Goal: Information Seeking & Learning: Check status

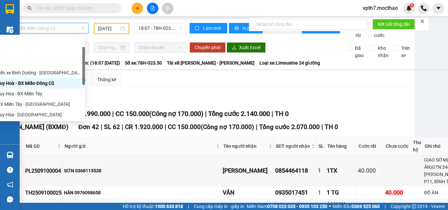
scroll to position [33, 0]
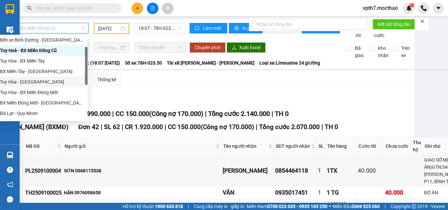
click at [25, 83] on div "Tuy Hòa - [GEOGRAPHIC_DATA]" at bounding box center [42, 81] width 84 height 7
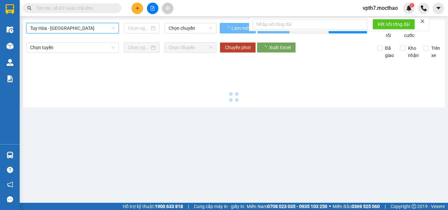
scroll to position [0, 0]
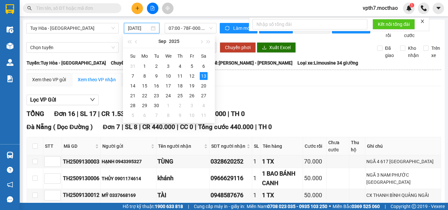
click at [132, 28] on input "[DATE]" at bounding box center [139, 28] width 22 height 7
click at [144, 77] on div "8" at bounding box center [145, 76] width 8 height 8
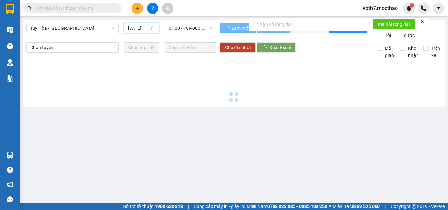
type input "[DATE]"
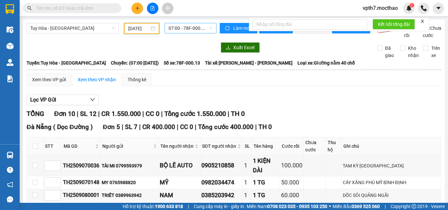
click at [188, 28] on span "07:00 - 78F-000.13" at bounding box center [190, 28] width 44 height 10
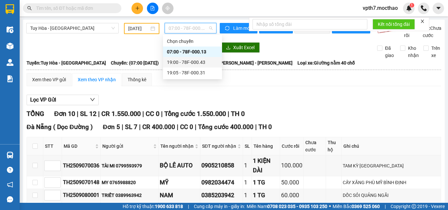
click at [185, 64] on div "19:00 - 78F-000.43" at bounding box center [192, 62] width 51 height 7
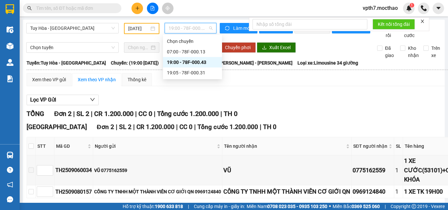
click at [197, 28] on span "19:00 - 78F-000.43" at bounding box center [190, 28] width 44 height 10
click at [197, 69] on div "19:05 - 78F-000.31" at bounding box center [192, 72] width 51 height 7
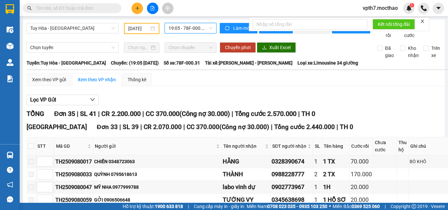
click at [183, 31] on span "19:05 - 78F-000.31" at bounding box center [190, 28] width 44 height 10
click at [172, 29] on span "19:05 - 78F-000.31" at bounding box center [190, 28] width 44 height 10
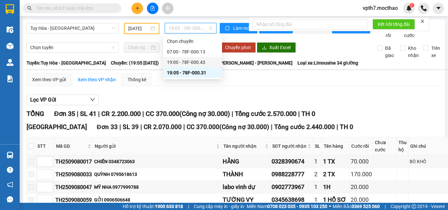
drag, startPoint x: 174, startPoint y: 62, endPoint x: 164, endPoint y: 63, distance: 9.8
click at [174, 63] on div "19:00 - 78F-000.43" at bounding box center [192, 62] width 51 height 7
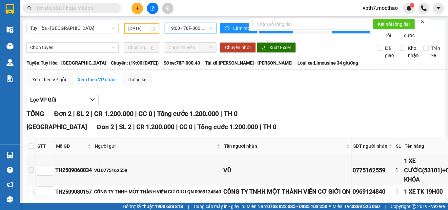
click at [190, 36] on div "[GEOGRAPHIC_DATA] - [GEOGRAPHIC_DATA] [DATE] 19:00 19:00 - 78F-000.43" at bounding box center [121, 31] width 190 height 16
click at [197, 31] on span "19:00 - 78F-000.43" at bounding box center [190, 28] width 44 height 10
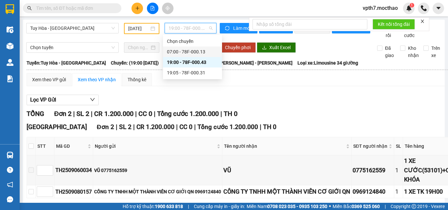
click at [201, 52] on div "07:00 - 78F-000.13" at bounding box center [192, 51] width 51 height 7
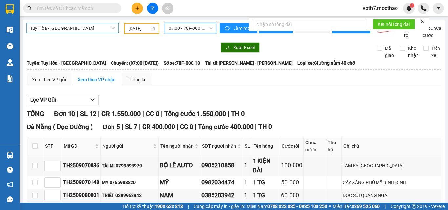
click at [84, 24] on span "Tuy Hòa - [GEOGRAPHIC_DATA]" at bounding box center [72, 28] width 85 height 10
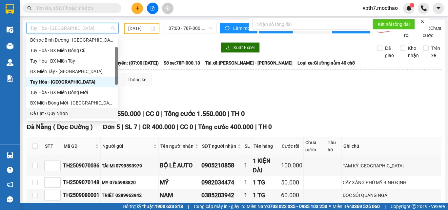
click at [45, 114] on div "Đà Lạt - Quy Nhơn" at bounding box center [72, 113] width 84 height 7
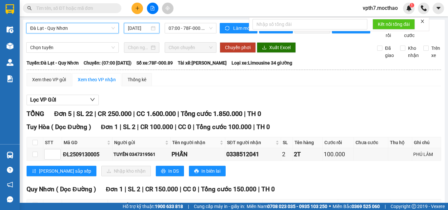
click at [145, 26] on input "[DATE]" at bounding box center [139, 28] width 22 height 7
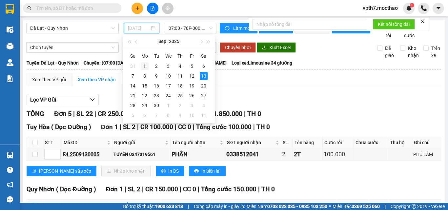
click at [145, 69] on div "1" at bounding box center [145, 66] width 8 height 8
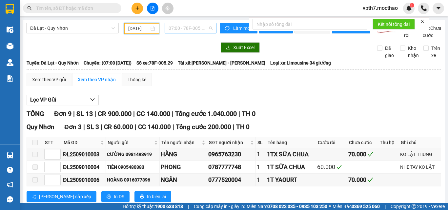
click at [191, 25] on span "07:00 - 78F-005.29" at bounding box center [190, 28] width 44 height 10
click at [317, 106] on div "Lọc VP Gửi" at bounding box center [234, 100] width 414 height 11
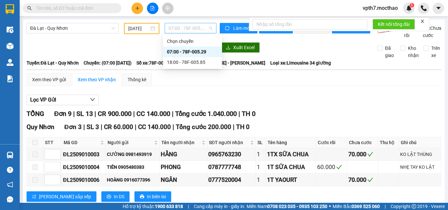
click at [200, 29] on span "07:00 - 78F-005.29" at bounding box center [190, 28] width 44 height 10
click at [193, 65] on div "18:00 - 78F-005.85" at bounding box center [192, 62] width 51 height 7
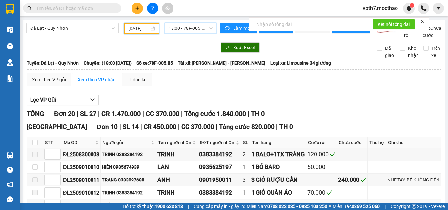
click at [138, 29] on input "[DATE]" at bounding box center [138, 28] width 21 height 7
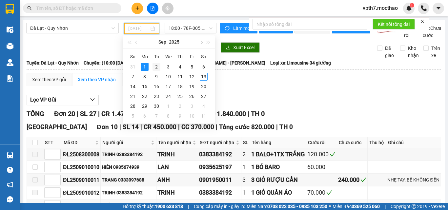
click at [157, 67] on div "2" at bounding box center [156, 67] width 8 height 8
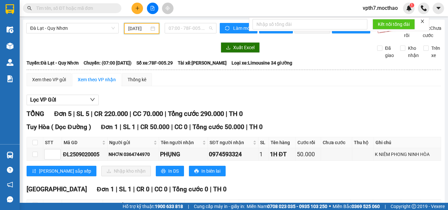
drag, startPoint x: 194, startPoint y: 31, endPoint x: 191, endPoint y: 43, distance: 12.2
click at [193, 32] on span "07:00 - 78F-005.29" at bounding box center [190, 28] width 44 height 10
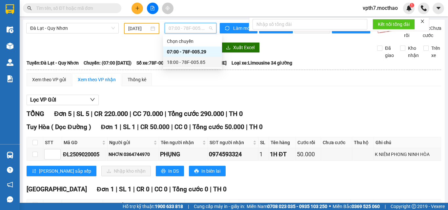
click at [192, 64] on div "18:00 - 78F-005.85" at bounding box center [192, 62] width 51 height 7
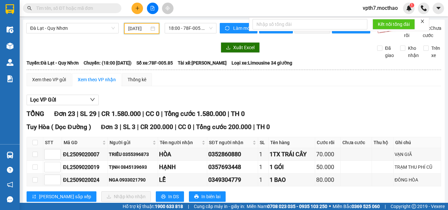
click at [129, 30] on input "[DATE]" at bounding box center [138, 28] width 21 height 7
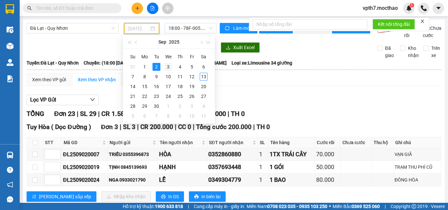
click at [168, 70] on div "3" at bounding box center [168, 67] width 8 height 8
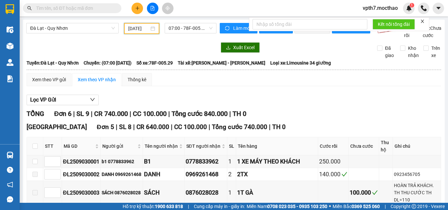
click at [146, 30] on input "[DATE]" at bounding box center [138, 28] width 21 height 7
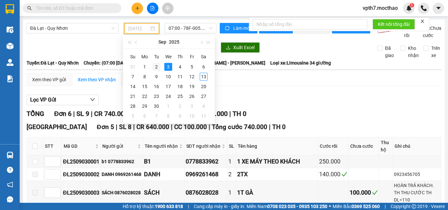
click at [158, 68] on div "2" at bounding box center [156, 67] width 8 height 8
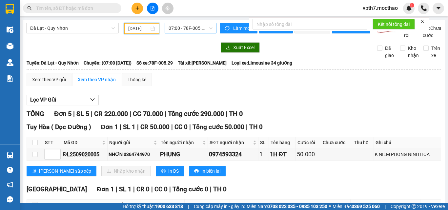
click at [176, 27] on span "07:00 - 78F-005.29" at bounding box center [190, 28] width 44 height 10
drag, startPoint x: 361, startPoint y: 144, endPoint x: 362, endPoint y: 132, distance: 12.5
click at [361, 142] on div "Tuy Hòa ( Dọc Đường ) Đơn 1 | SL 1 | CR 50.000 | CC 0 | Tổng cước 50.000 | TH 0…" at bounding box center [234, 151] width 414 height 59
click at [189, 26] on span "07:00 - 78F-005.29" at bounding box center [190, 28] width 44 height 10
click at [130, 26] on input "[DATE]" at bounding box center [138, 28] width 21 height 7
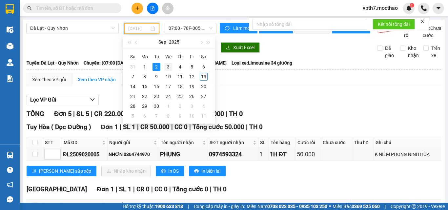
click at [168, 69] on div "3" at bounding box center [168, 67] width 8 height 8
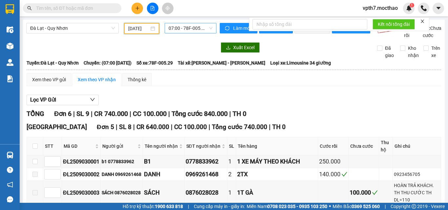
click at [192, 32] on span "07:00 - 78F-005.29" at bounding box center [190, 28] width 44 height 10
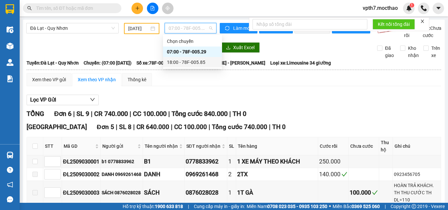
click at [203, 65] on div "18:00 - 78F-005.85" at bounding box center [192, 62] width 51 height 7
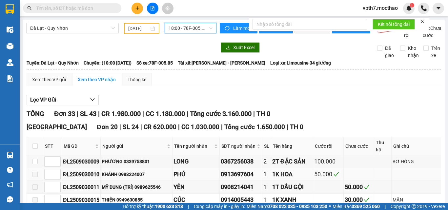
scroll to position [98, 0]
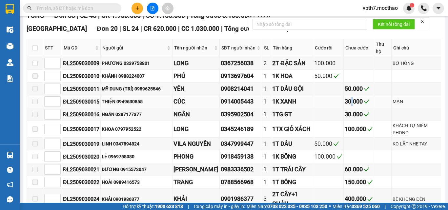
drag, startPoint x: 341, startPoint y: 108, endPoint x: 343, endPoint y: 111, distance: 4.3
click at [344, 106] on div "30.000" at bounding box center [358, 101] width 28 height 9
drag, startPoint x: 340, startPoint y: 125, endPoint x: 344, endPoint y: 126, distance: 4.7
click at [344, 119] on div "30.000" at bounding box center [358, 114] width 28 height 9
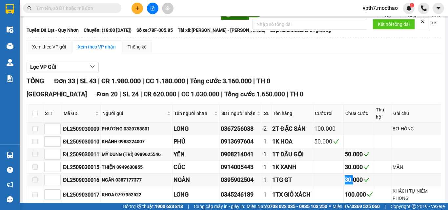
scroll to position [0, 0]
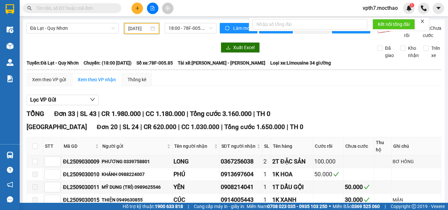
click at [136, 31] on input "[DATE]" at bounding box center [138, 28] width 21 height 7
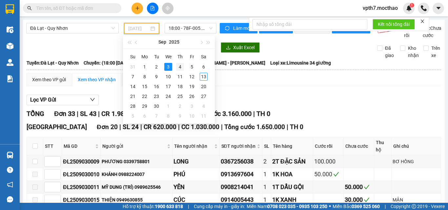
click at [178, 66] on div "4" at bounding box center [180, 67] width 8 height 8
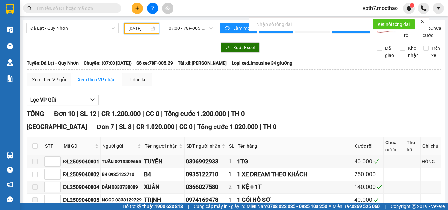
click at [184, 28] on span "07:00 - 78F-005.29" at bounding box center [190, 28] width 44 height 10
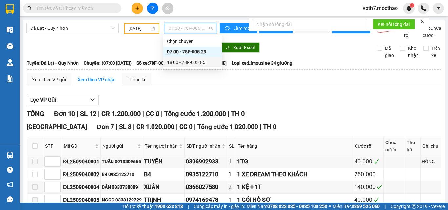
click at [194, 63] on div "18:00 - 78F-005.85" at bounding box center [192, 62] width 51 height 7
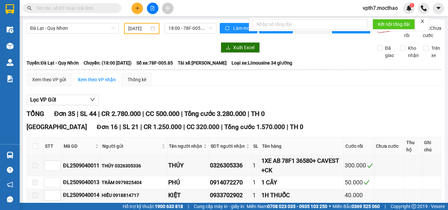
click at [131, 25] on div "[DATE]" at bounding box center [141, 28] width 35 height 11
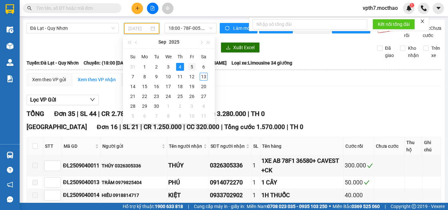
click at [190, 66] on div "5" at bounding box center [192, 67] width 8 height 8
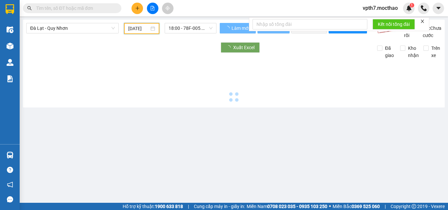
scroll to position [0, 2]
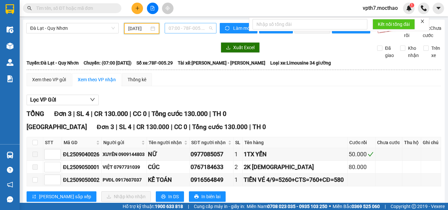
click at [192, 23] on span "07:00 - 78F-005.29" at bounding box center [190, 28] width 44 height 10
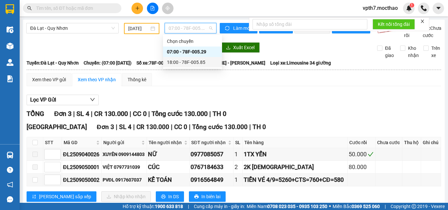
click at [188, 65] on div "18:00 - 78F-005.85" at bounding box center [192, 62] width 51 height 7
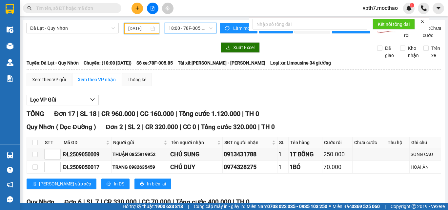
click at [135, 31] on input "[DATE]" at bounding box center [138, 28] width 21 height 7
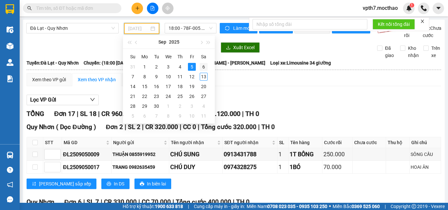
click at [200, 68] on div "6" at bounding box center [204, 67] width 8 height 8
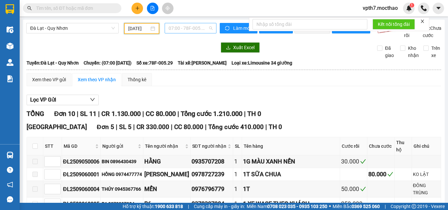
click at [205, 27] on span "07:00 - 78F-005.29" at bounding box center [190, 28] width 44 height 10
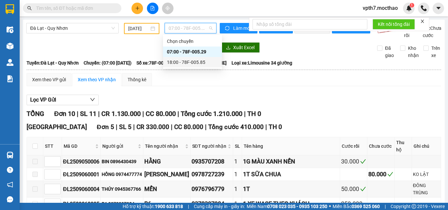
click at [182, 62] on div "18:00 - 78F-005.85" at bounding box center [192, 62] width 51 height 7
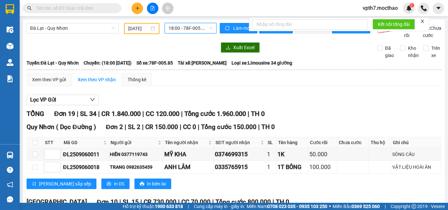
click at [128, 32] on div "[DATE]" at bounding box center [141, 28] width 35 height 11
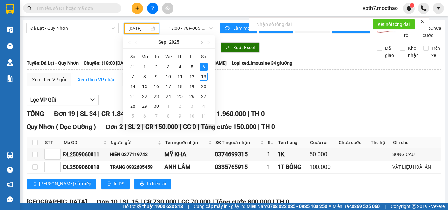
scroll to position [0, 3]
click at [132, 74] on div "7" at bounding box center [133, 77] width 8 height 8
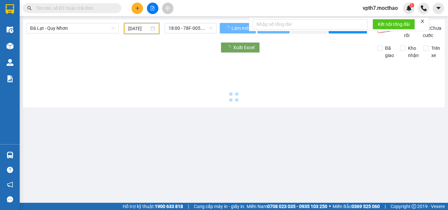
scroll to position [0, 2]
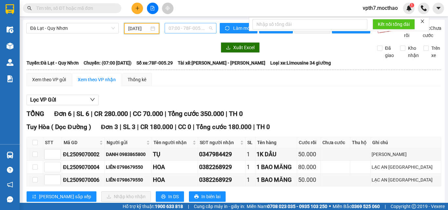
click at [181, 26] on span "07:00 - 78F-005.29" at bounding box center [190, 28] width 44 height 10
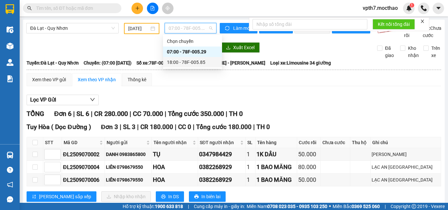
click at [183, 65] on div "18:00 - 78F-005.85" at bounding box center [192, 62] width 51 height 7
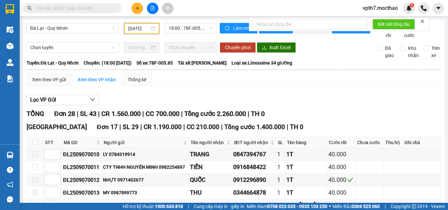
click at [146, 29] on input "[DATE]" at bounding box center [138, 28] width 21 height 7
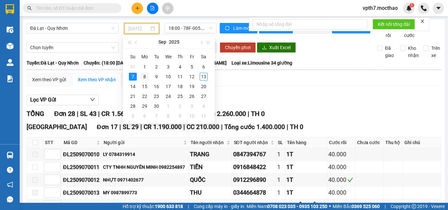
click at [146, 75] on div "8" at bounding box center [145, 77] width 8 height 8
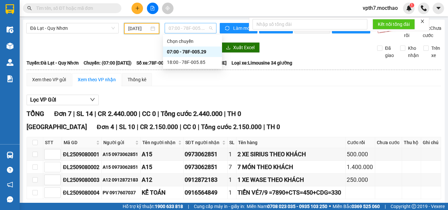
click at [203, 30] on span "07:00 - 78F-005.29" at bounding box center [190, 28] width 44 height 10
click at [186, 62] on div "18:00 - 78F-005.85" at bounding box center [192, 62] width 51 height 7
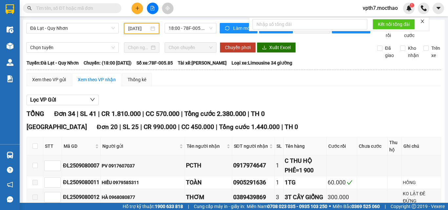
click at [142, 29] on input "[DATE]" at bounding box center [138, 28] width 21 height 7
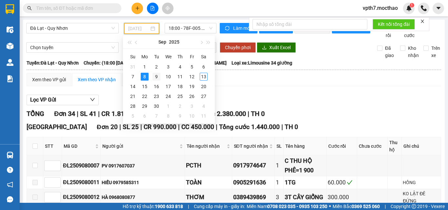
click at [156, 75] on div "9" at bounding box center [156, 77] width 8 height 8
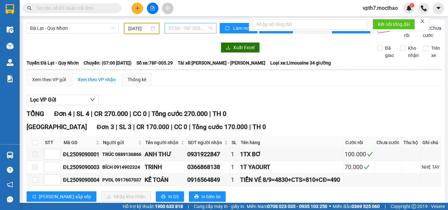
click at [194, 31] on span "07:00 - 78F-005.29" at bounding box center [190, 28] width 44 height 10
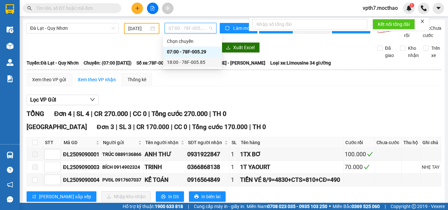
click at [196, 58] on div "18:00 - 78F-005.85" at bounding box center [192, 62] width 59 height 10
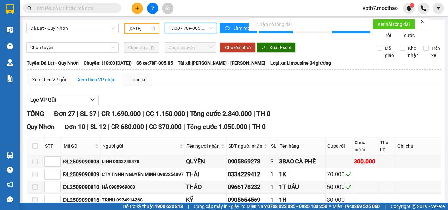
click at [129, 29] on input "[DATE]" at bounding box center [138, 28] width 21 height 7
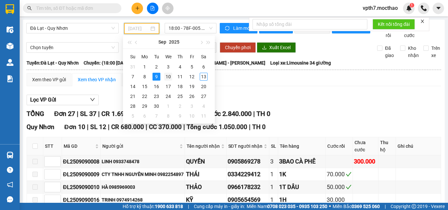
click at [168, 77] on div "10" at bounding box center [168, 77] width 8 height 8
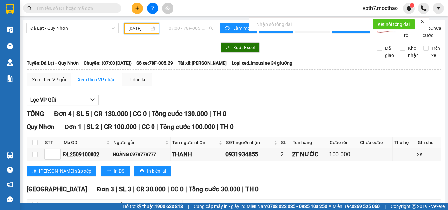
drag, startPoint x: 184, startPoint y: 23, endPoint x: 186, endPoint y: 33, distance: 10.4
click at [184, 26] on div "07:00 - 78F-005.29" at bounding box center [191, 28] width 52 height 10
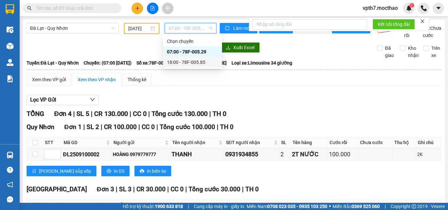
click at [187, 61] on div "18:00 - 78F-005.85" at bounding box center [192, 62] width 51 height 7
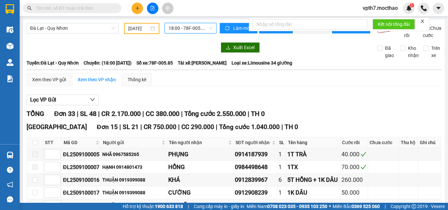
click at [129, 28] on input "[DATE]" at bounding box center [138, 28] width 21 height 7
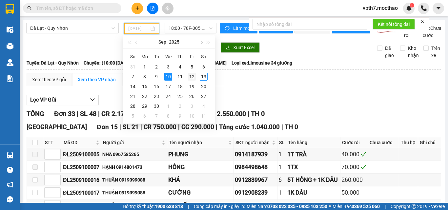
click at [192, 75] on div "12" at bounding box center [192, 77] width 8 height 8
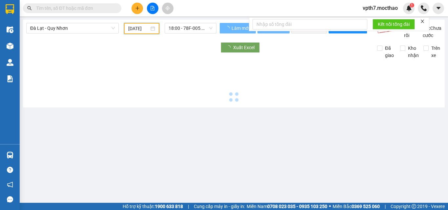
type input "[DATE]"
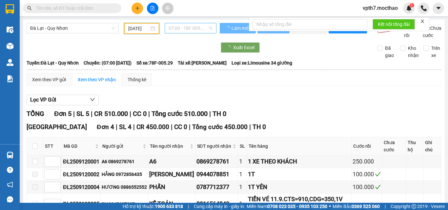
click at [184, 28] on span "07:00 - 78F-005.29" at bounding box center [190, 28] width 44 height 10
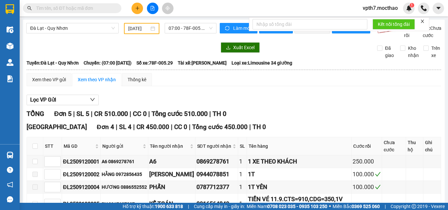
click at [268, 86] on div "Xem theo VP gửi Xem theo VP nhận Thống kê" at bounding box center [234, 79] width 414 height 13
click at [179, 30] on span "07:00 - 78F-005.29" at bounding box center [190, 28] width 44 height 10
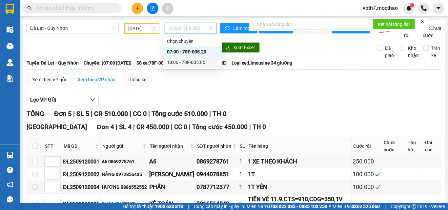
click at [134, 51] on div at bounding box center [121, 47] width 190 height 10
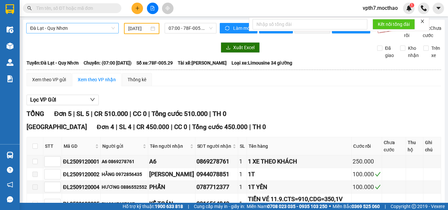
click at [56, 31] on span "Đà Lạt - Quy Nhơn" at bounding box center [72, 28] width 85 height 10
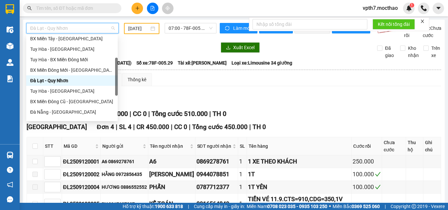
scroll to position [66, 0]
click at [50, 112] on div "Đà Nẵng - [GEOGRAPHIC_DATA]" at bounding box center [72, 111] width 84 height 7
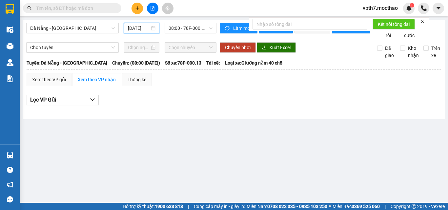
click at [139, 25] on input "[DATE]" at bounding box center [139, 28] width 22 height 7
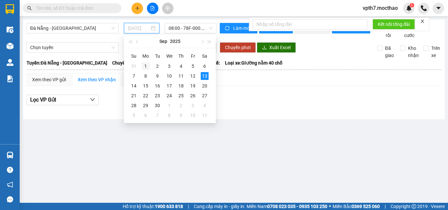
click at [146, 67] on div "1" at bounding box center [146, 66] width 8 height 8
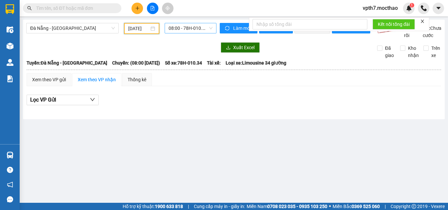
click at [184, 24] on span "08:00 - 78H-010.34" at bounding box center [190, 28] width 44 height 10
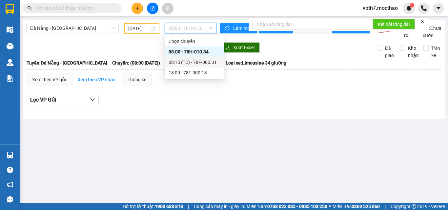
click at [193, 61] on div "08:15 (TC) - 78F-000.31" at bounding box center [193, 62] width 51 height 7
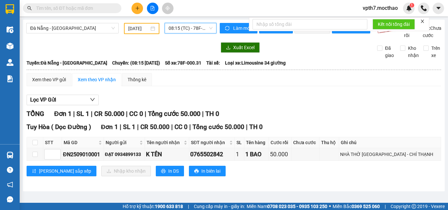
click at [126, 23] on div "[DATE]" at bounding box center [141, 28] width 35 height 11
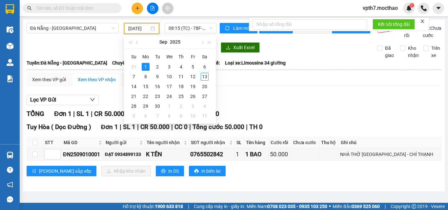
scroll to position [0, 2]
click at [156, 68] on div "2" at bounding box center [157, 67] width 8 height 8
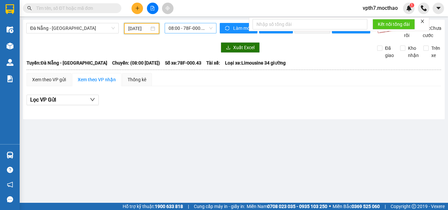
click at [176, 30] on span "08:00 - 78F-000.43" at bounding box center [190, 28] width 44 height 10
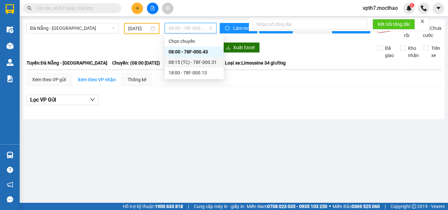
click at [199, 62] on div "08:15 (TC) - 78F-000.31" at bounding box center [193, 62] width 51 height 7
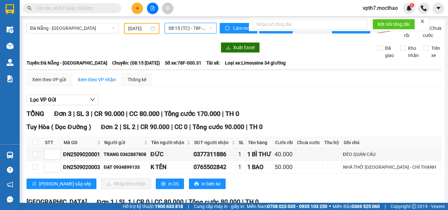
click at [143, 32] on input "[DATE]" at bounding box center [138, 28] width 21 height 7
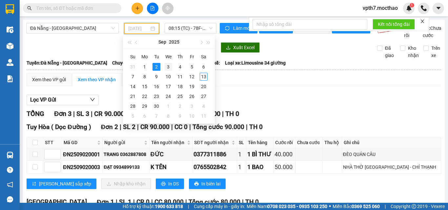
click at [169, 63] on div "3" at bounding box center [168, 67] width 8 height 8
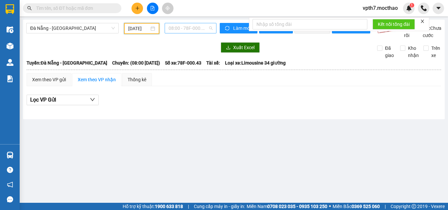
click at [194, 25] on span "08:00 - 78F-000.43" at bounding box center [190, 28] width 44 height 10
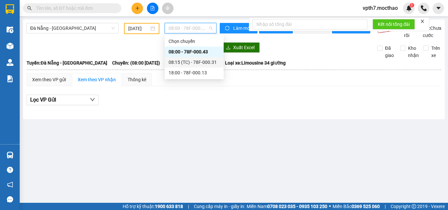
click at [190, 59] on div "08:15 (TC) - 78F-000.31" at bounding box center [193, 62] width 51 height 7
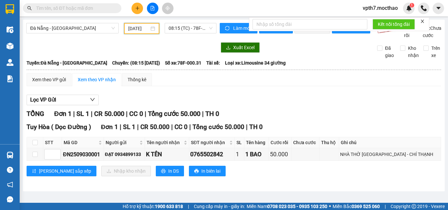
click at [134, 28] on input "[DATE]" at bounding box center [138, 28] width 21 height 7
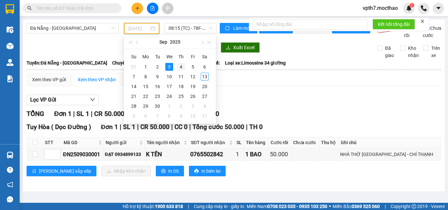
click at [180, 67] on div "4" at bounding box center [181, 67] width 8 height 8
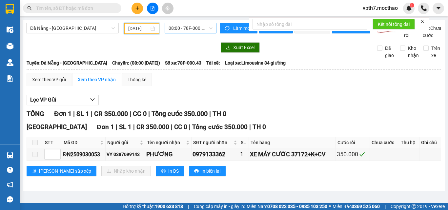
click at [193, 27] on span "08:00 - 78F-000.43" at bounding box center [190, 28] width 44 height 10
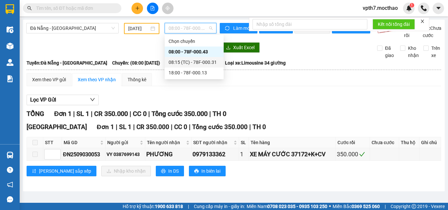
click at [189, 62] on div "08:15 (TC) - 78F-000.31" at bounding box center [193, 62] width 51 height 7
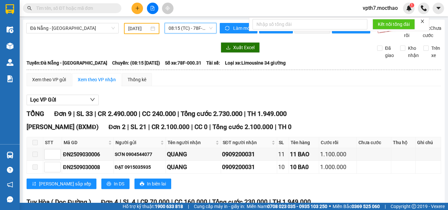
click at [140, 28] on input "[DATE]" at bounding box center [138, 28] width 21 height 7
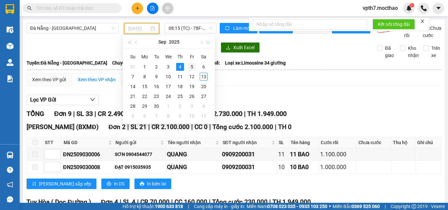
click at [193, 68] on div "5" at bounding box center [192, 67] width 8 height 8
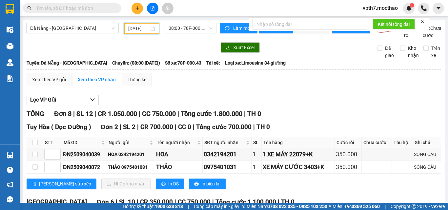
click at [140, 28] on input "[DATE]" at bounding box center [138, 28] width 21 height 7
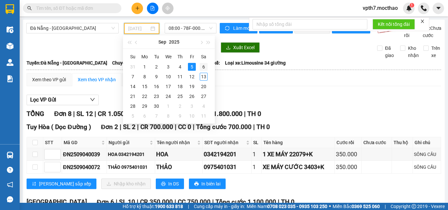
click at [206, 67] on div "6" at bounding box center [204, 67] width 8 height 8
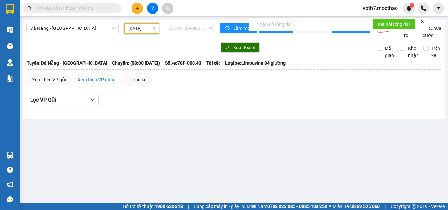
click at [202, 29] on span "08:00 - 78F-000.43" at bounding box center [190, 28] width 44 height 10
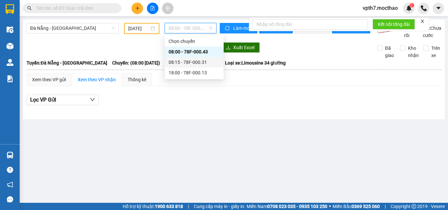
click at [199, 63] on div "08:15 - 78F-000.31" at bounding box center [193, 62] width 51 height 7
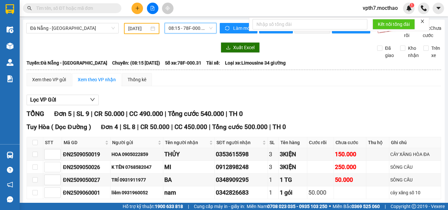
click at [145, 29] on input "[DATE]" at bounding box center [138, 28] width 21 height 7
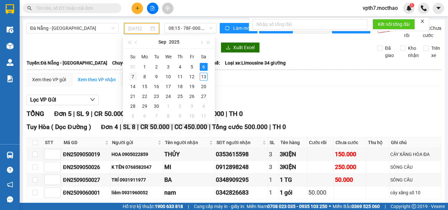
click at [134, 77] on div "7" at bounding box center [133, 77] width 8 height 8
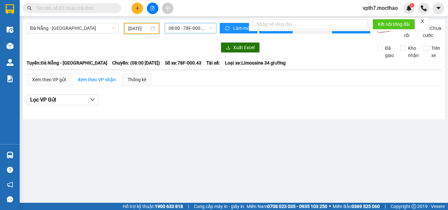
click at [167, 28] on div "08:00 - 78F-000.43" at bounding box center [191, 28] width 52 height 10
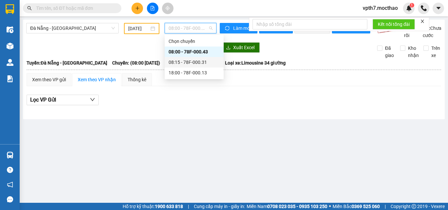
click at [206, 61] on div "08:15 - 78F-000.31" at bounding box center [193, 62] width 51 height 7
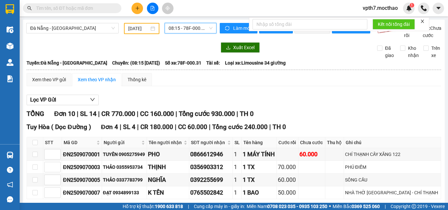
click at [137, 31] on input "[DATE]" at bounding box center [138, 28] width 21 height 7
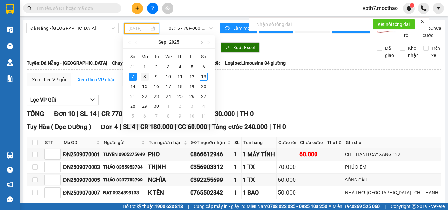
click at [144, 76] on div "8" at bounding box center [145, 77] width 8 height 8
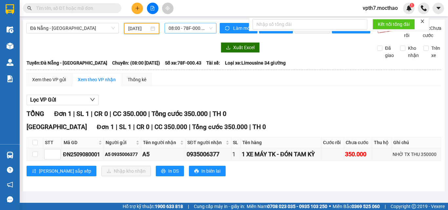
click at [187, 29] on span "08:00 - 78F-000.43" at bounding box center [190, 28] width 44 height 10
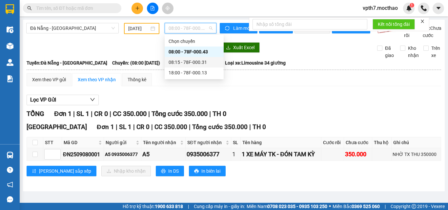
click at [193, 67] on div "08:15 - 78F-000.31" at bounding box center [194, 62] width 59 height 10
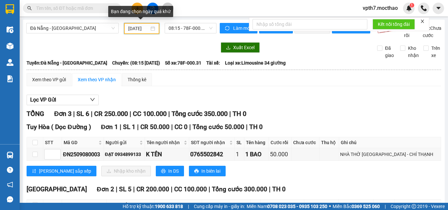
click at [138, 27] on input "[DATE]" at bounding box center [138, 28] width 21 height 7
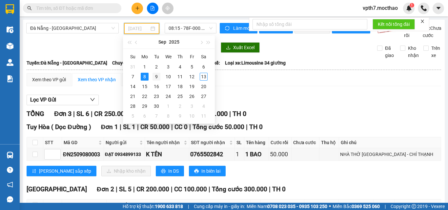
click at [156, 78] on div "9" at bounding box center [156, 77] width 8 height 8
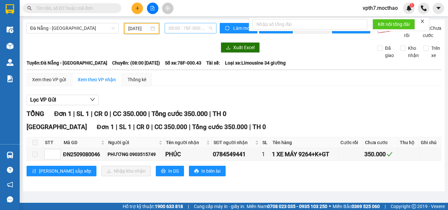
click at [180, 26] on span "08:00 - 78F-000.43" at bounding box center [190, 28] width 44 height 10
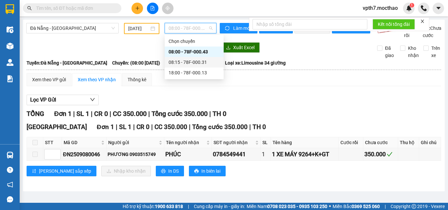
click at [180, 63] on div "08:15 - 78F-000.31" at bounding box center [193, 62] width 51 height 7
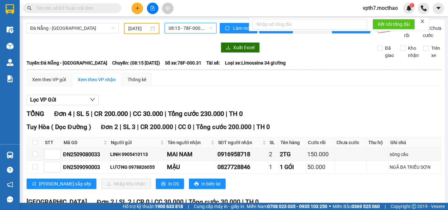
click at [154, 29] on div "[DATE]" at bounding box center [141, 28] width 35 height 11
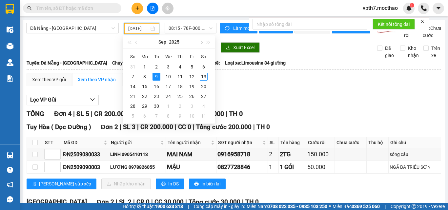
scroll to position [0, 3]
click at [168, 76] on div "10" at bounding box center [168, 77] width 8 height 8
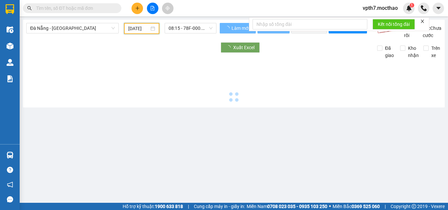
scroll to position [0, 2]
type input "[DATE]"
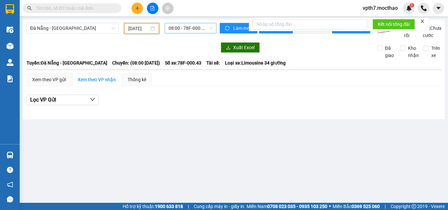
click at [196, 26] on span "08:00 - 78F-000.43" at bounding box center [190, 28] width 44 height 10
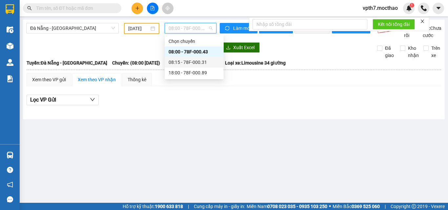
click at [193, 60] on div "08:15 - 78F-000.31" at bounding box center [193, 62] width 51 height 7
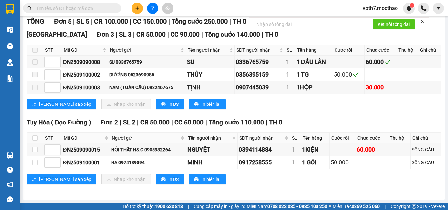
scroll to position [100, 0]
